Goal: Go to known website: Access a specific website the user already knows

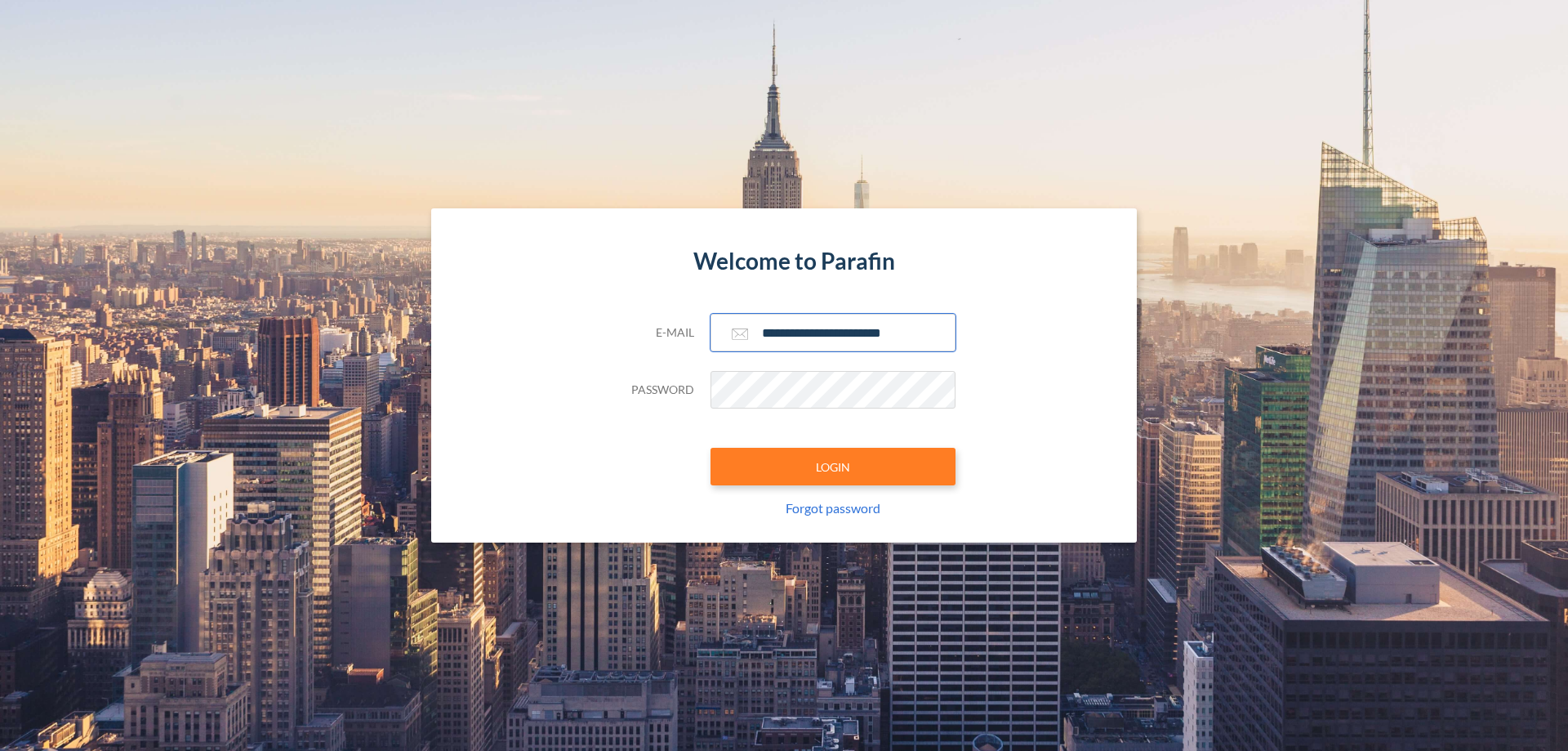
type input "**********"
click at [833, 466] on button "LOGIN" at bounding box center [834, 466] width 245 height 37
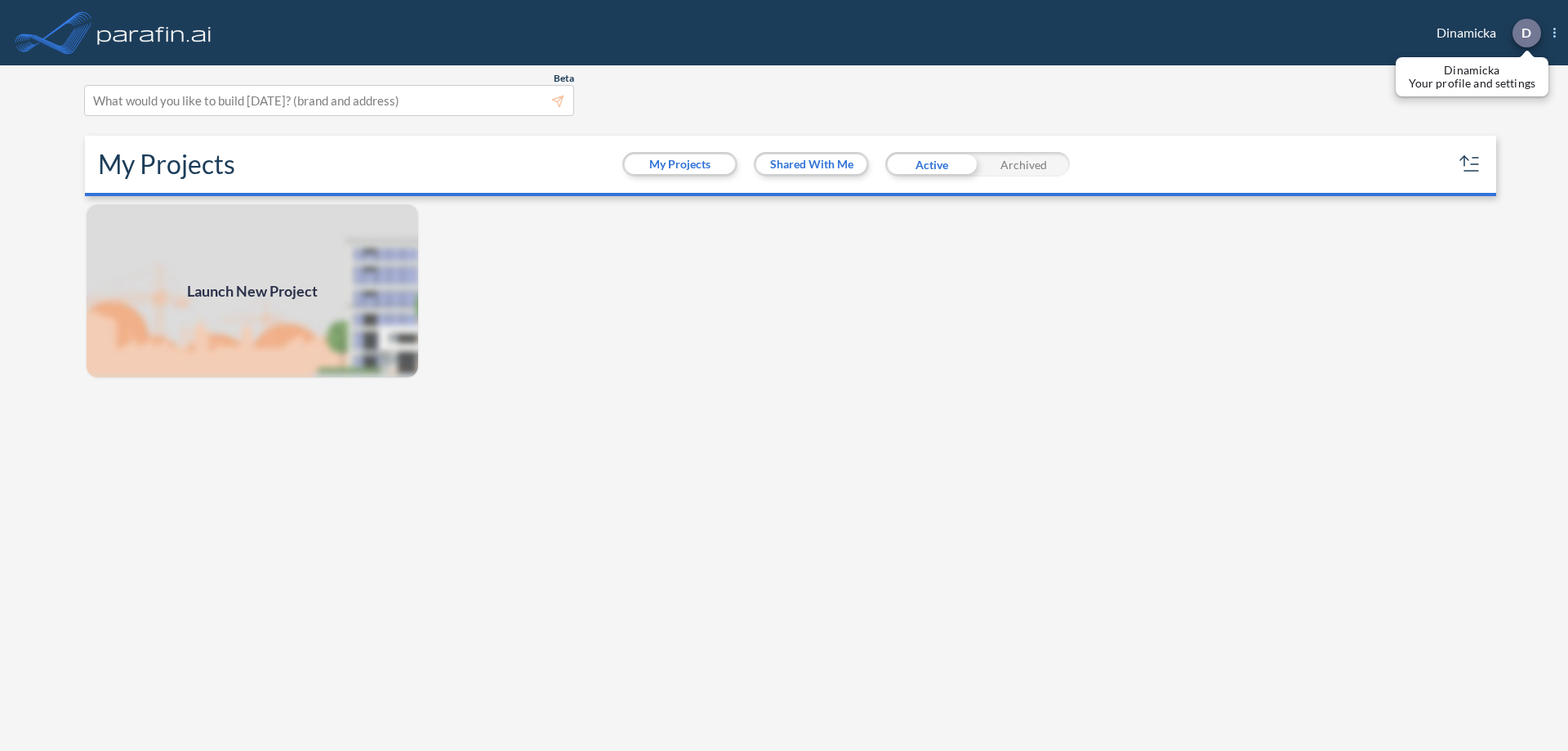
click at [1525, 33] on p "D" at bounding box center [1526, 33] width 10 height 15
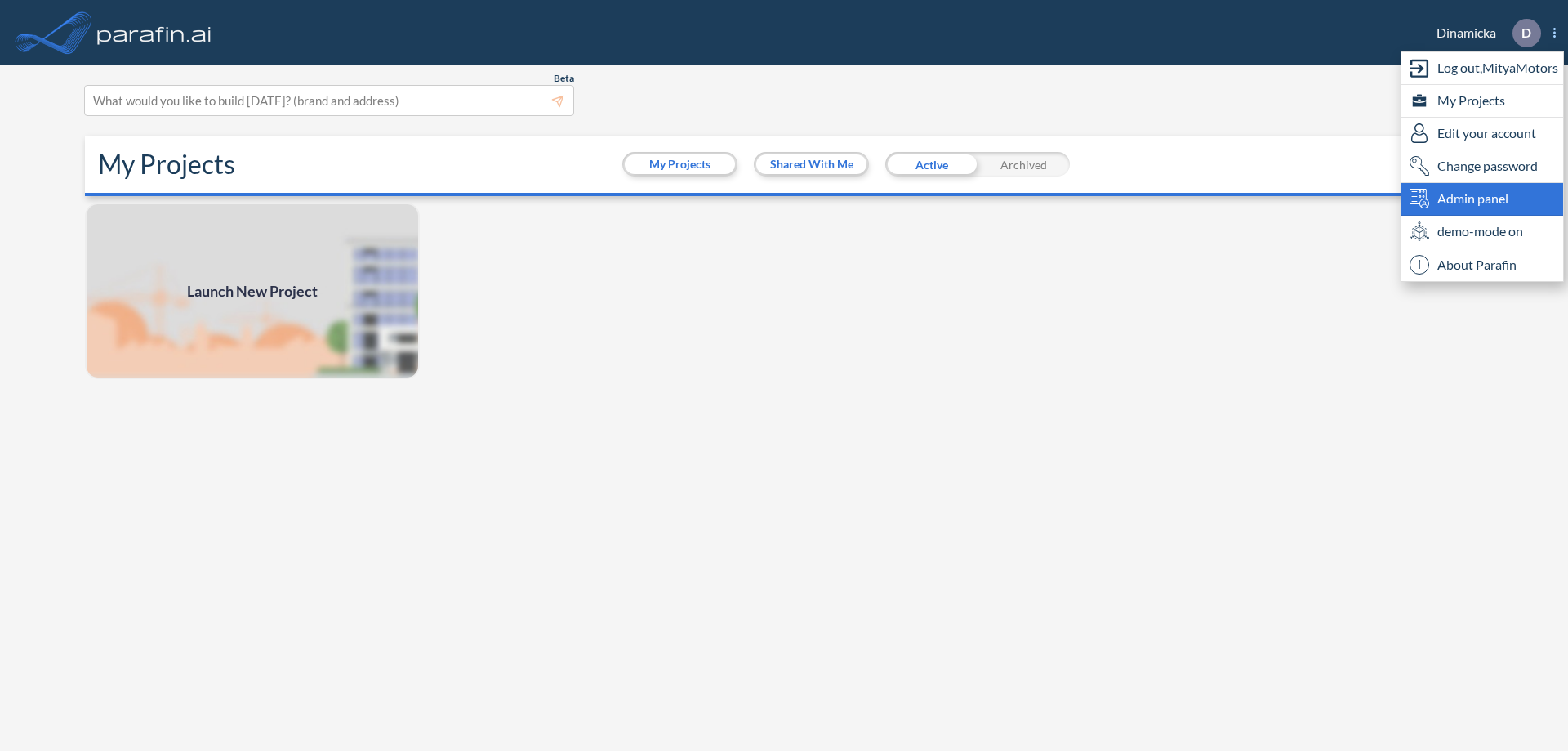
click at [1483, 198] on span "Admin panel" at bounding box center [1473, 199] width 71 height 20
